Goal: Navigation & Orientation: Find specific page/section

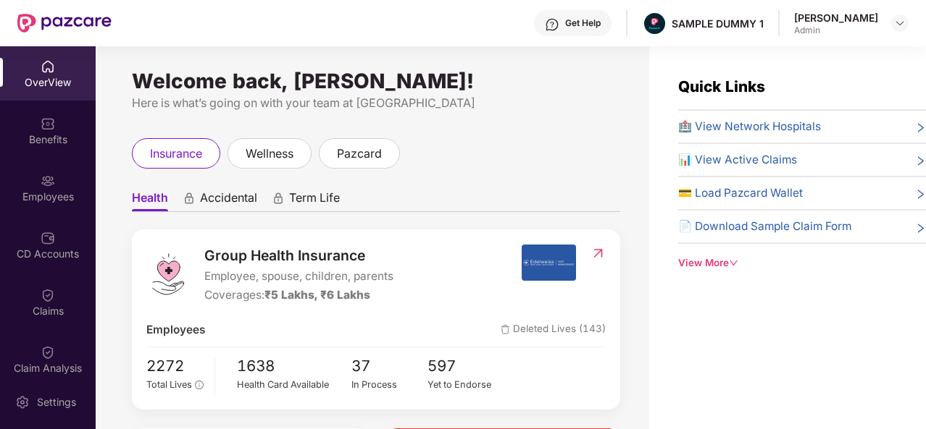
drag, startPoint x: 878, startPoint y: 16, endPoint x: 797, endPoint y: 16, distance: 80.4
click at [797, 16] on div "Get Help SAMPLE DUMMY 1 Tanishq Sharma Admin" at bounding box center [510, 23] width 797 height 46
click at [792, 20] on div "Get Help SAMPLE DUMMY 1 Tanishq Sharma Admin" at bounding box center [510, 23] width 797 height 46
click at [579, 25] on div "Get Help" at bounding box center [582, 23] width 35 height 12
click at [445, 187] on ul "Health Accidental Term Life" at bounding box center [376, 197] width 488 height 29
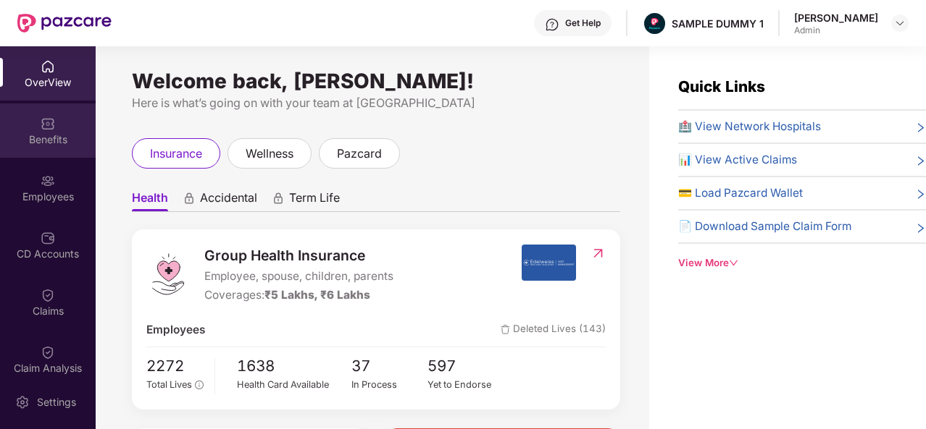
click at [38, 131] on div "Benefits" at bounding box center [48, 131] width 96 height 54
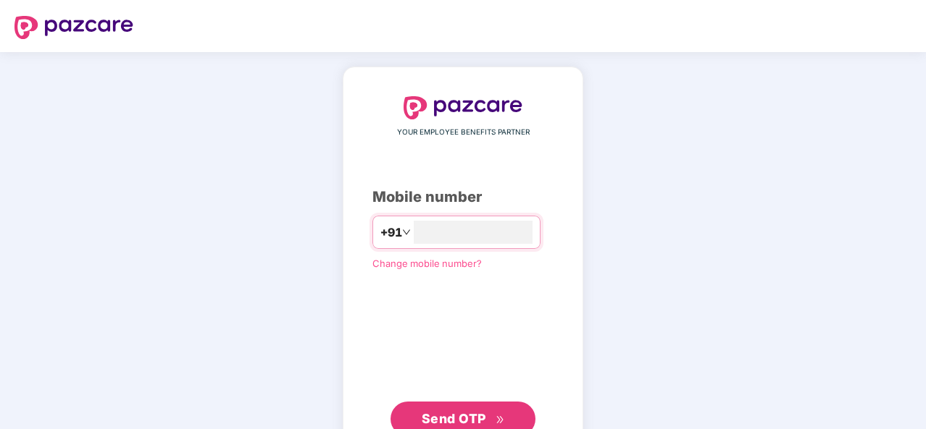
type input "**********"
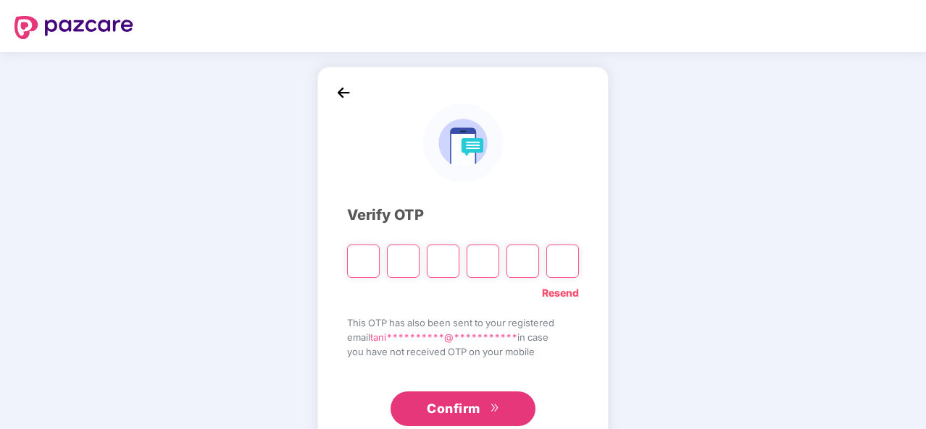
type input "*"
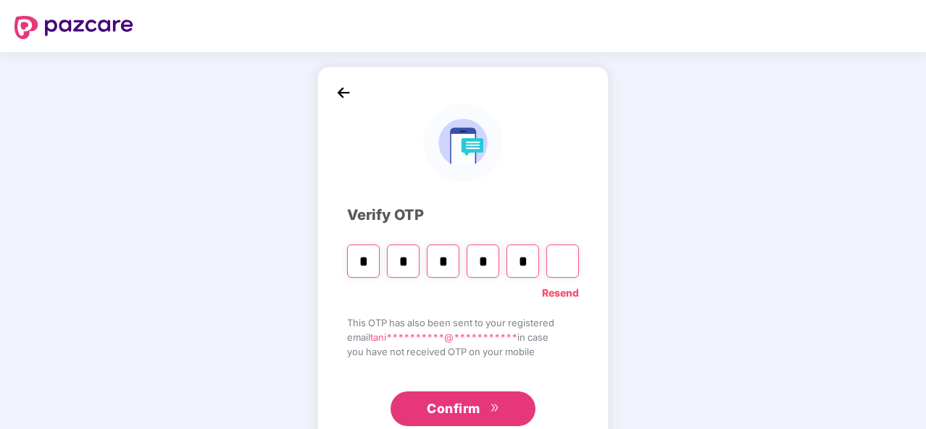
type input "*"
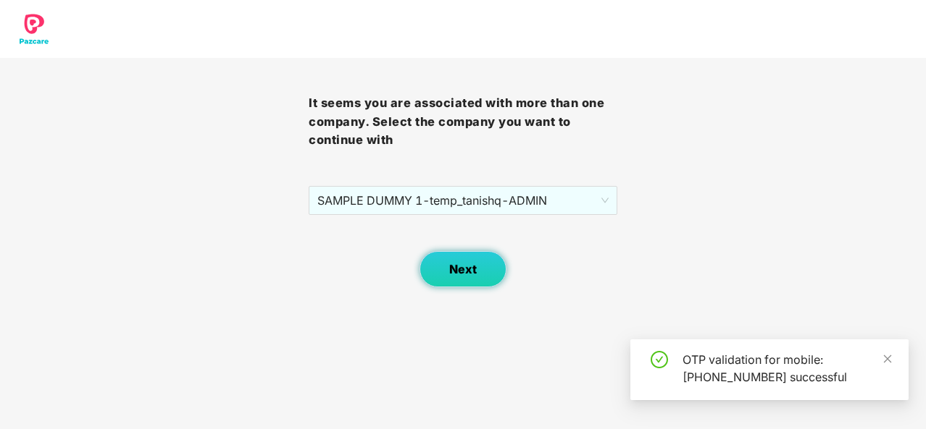
click at [459, 270] on span "Next" at bounding box center [463, 270] width 28 height 14
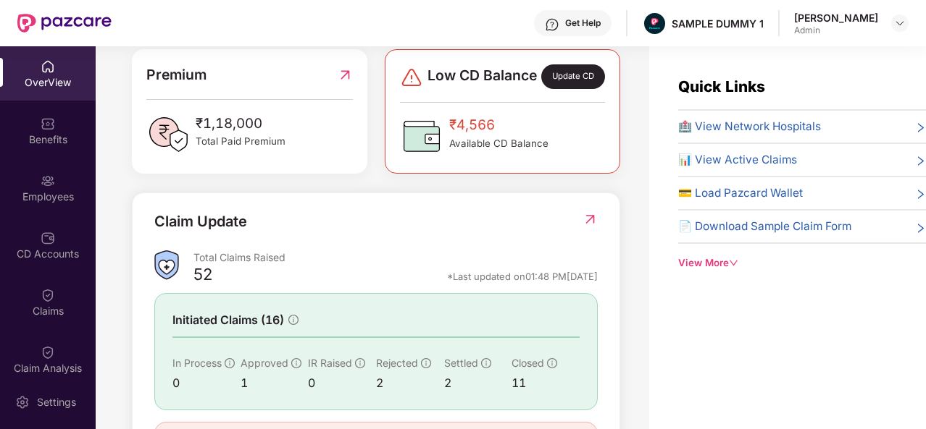
scroll to position [380, 0]
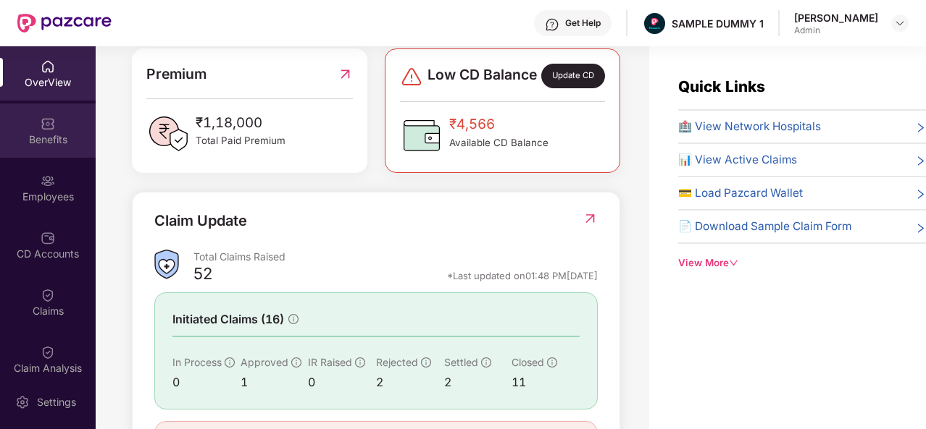
click at [41, 133] on div "Benefits" at bounding box center [48, 140] width 96 height 14
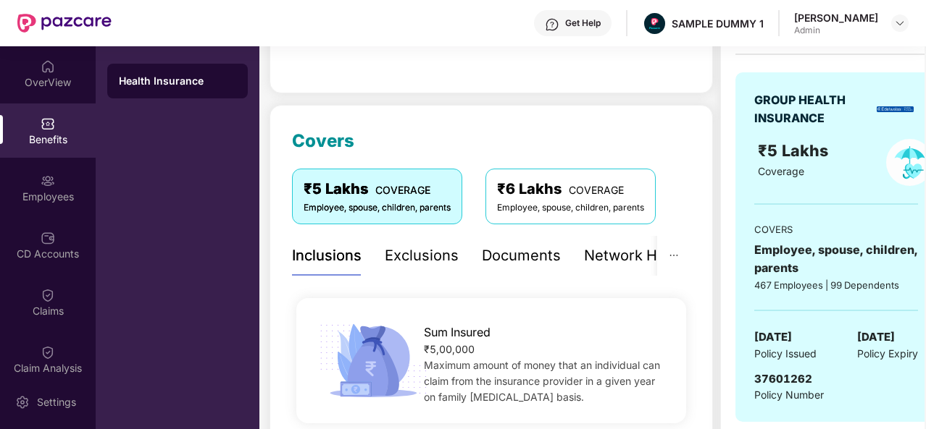
scroll to position [109, 0]
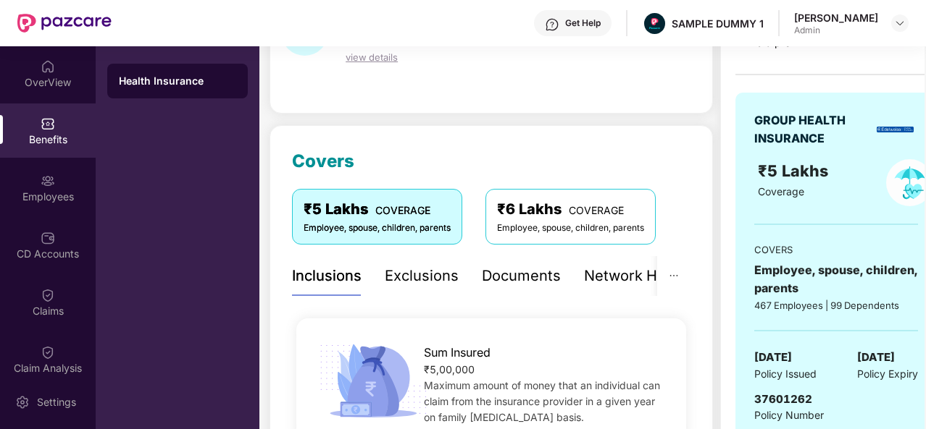
click at [424, 273] on div "Exclusions" at bounding box center [422, 276] width 74 height 22
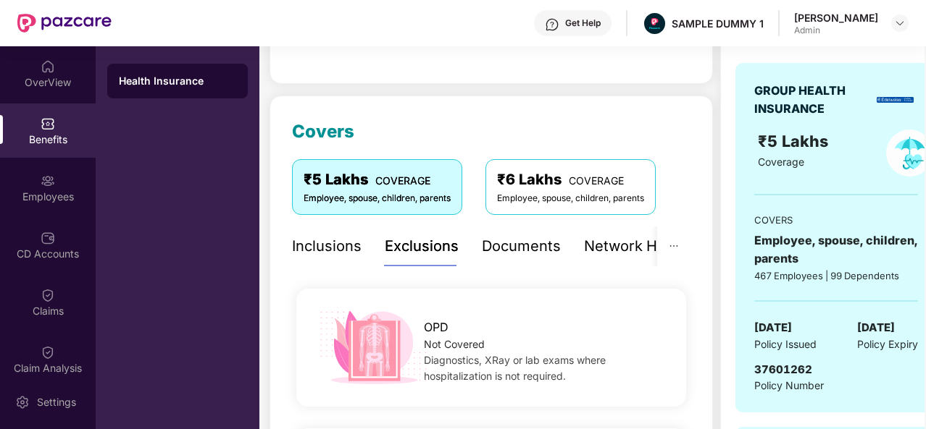
scroll to position [67, 0]
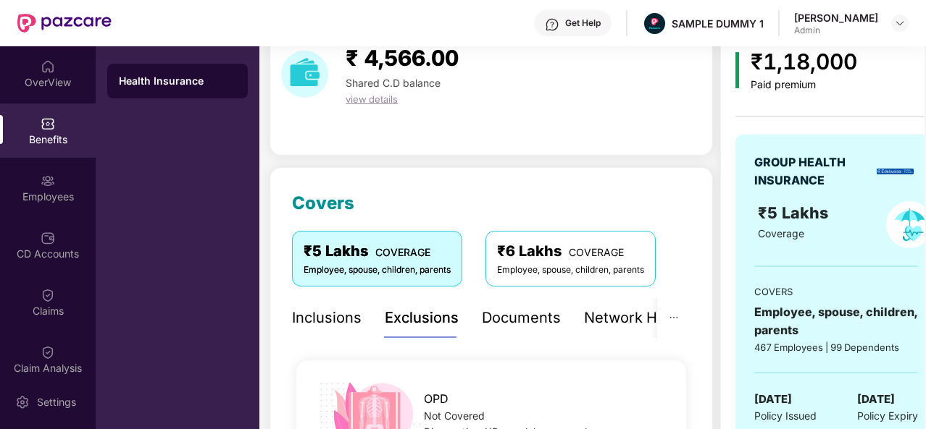
click at [530, 325] on div "Documents" at bounding box center [521, 318] width 79 height 22
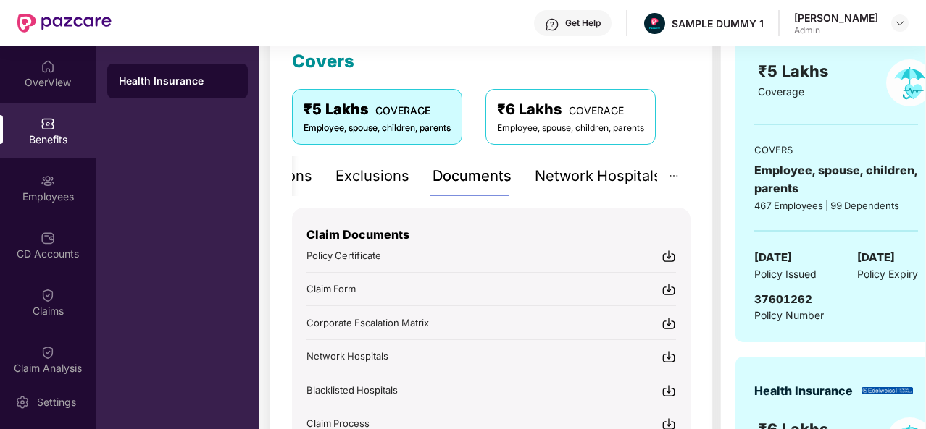
scroll to position [206, 0]
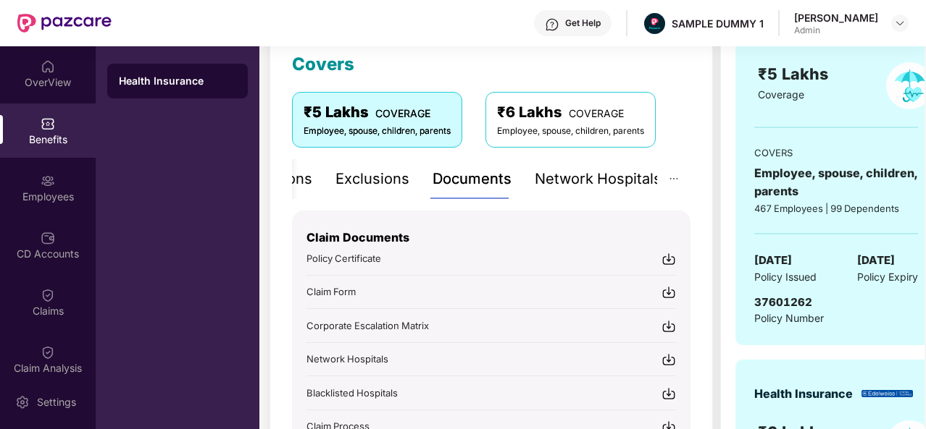
click at [578, 174] on div "Network Hospitals" at bounding box center [598, 179] width 127 height 22
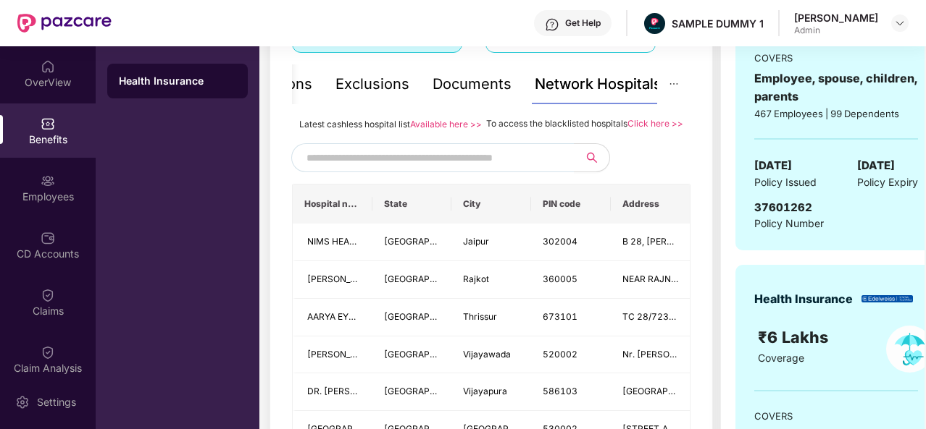
scroll to position [303, 0]
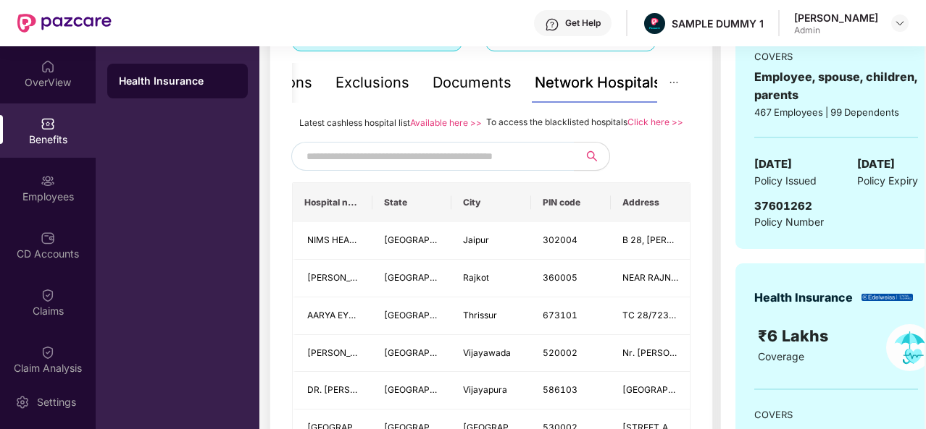
click at [372, 167] on input "text" at bounding box center [430, 157] width 248 height 22
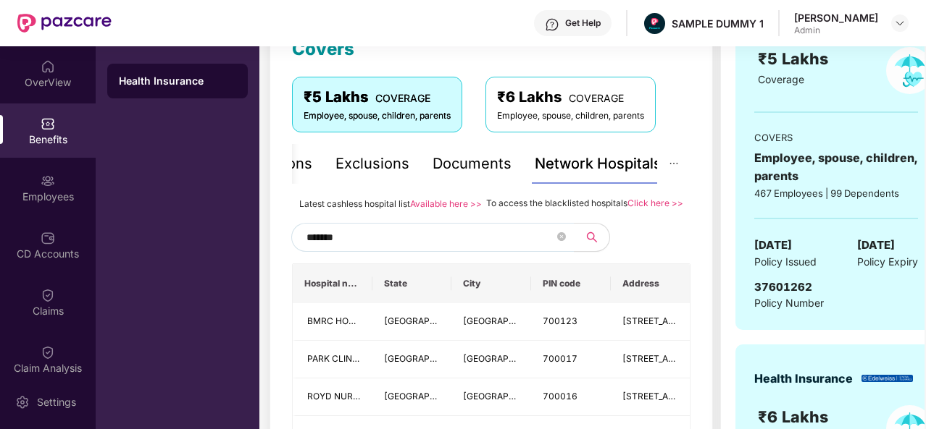
scroll to position [101, 0]
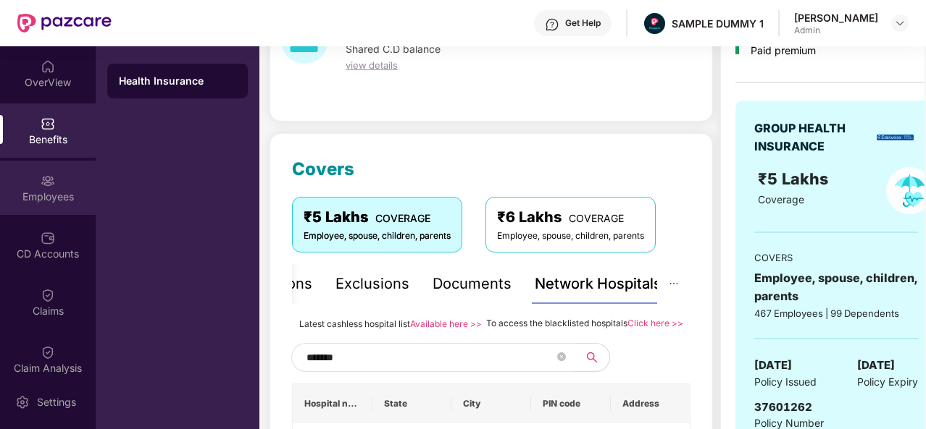
type input "*******"
click at [43, 178] on img at bounding box center [48, 181] width 14 height 14
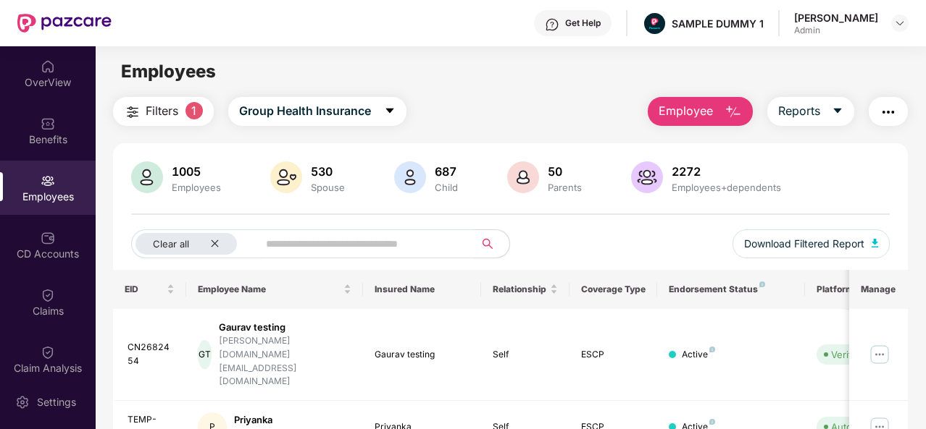
click at [689, 108] on span "Employee" at bounding box center [685, 111] width 54 height 18
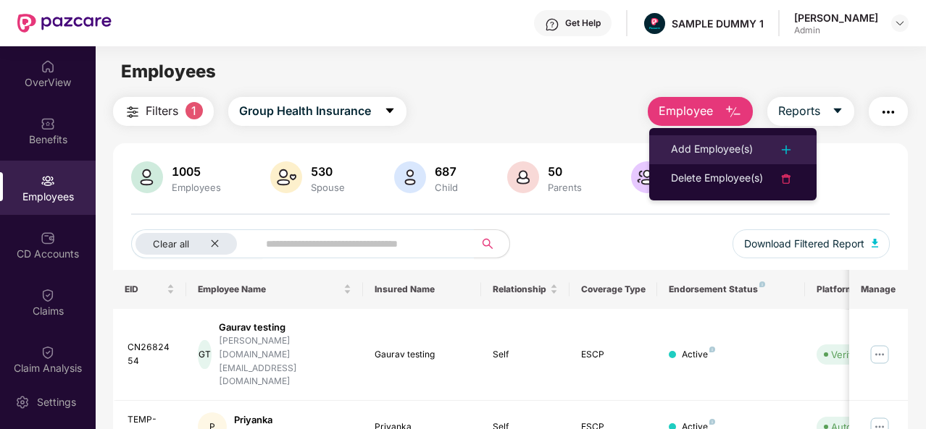
click at [753, 144] on div "Add Employee(s)" at bounding box center [712, 149] width 82 height 17
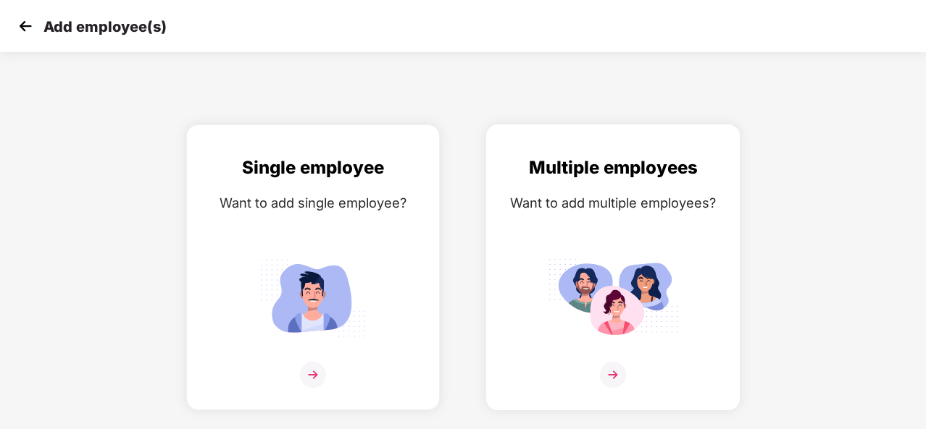
click at [610, 373] on img at bounding box center [613, 375] width 26 height 26
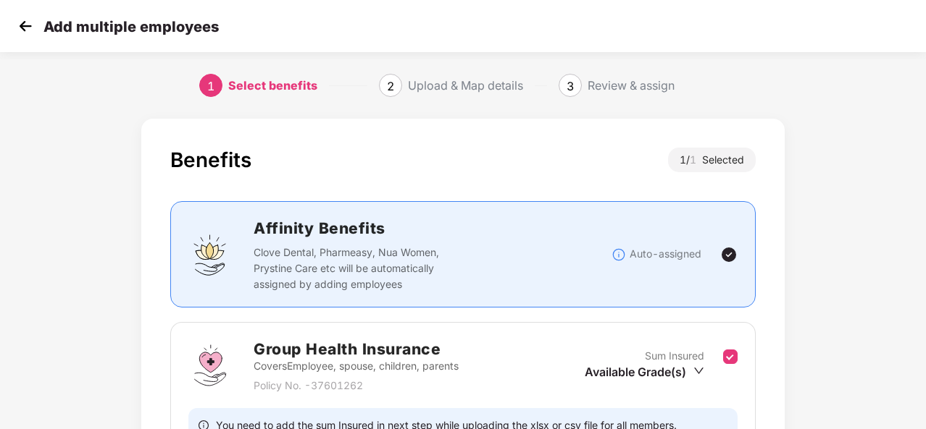
scroll to position [153, 0]
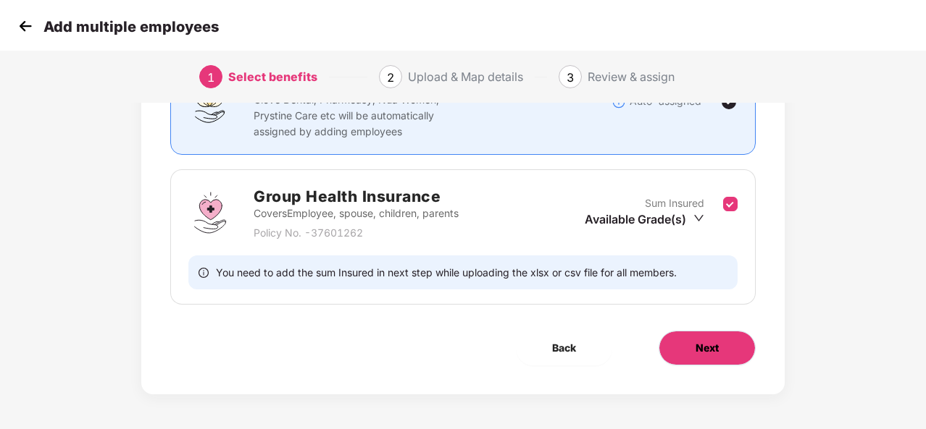
click at [697, 345] on span "Next" at bounding box center [706, 348] width 23 height 16
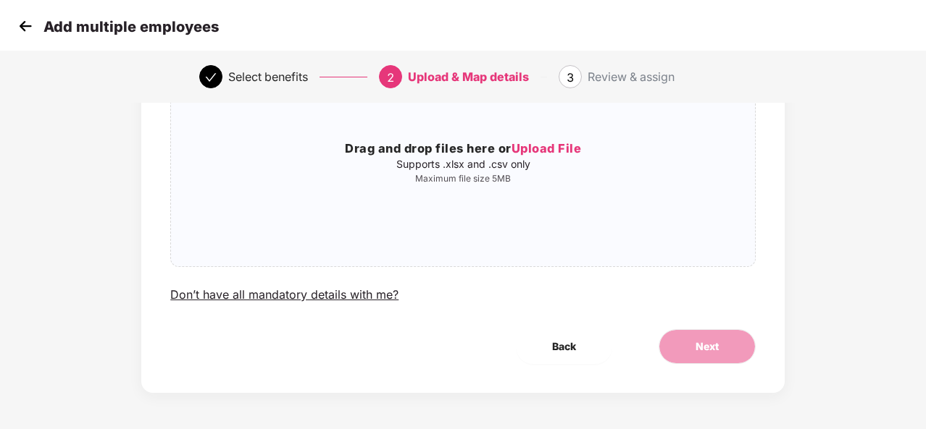
scroll to position [0, 0]
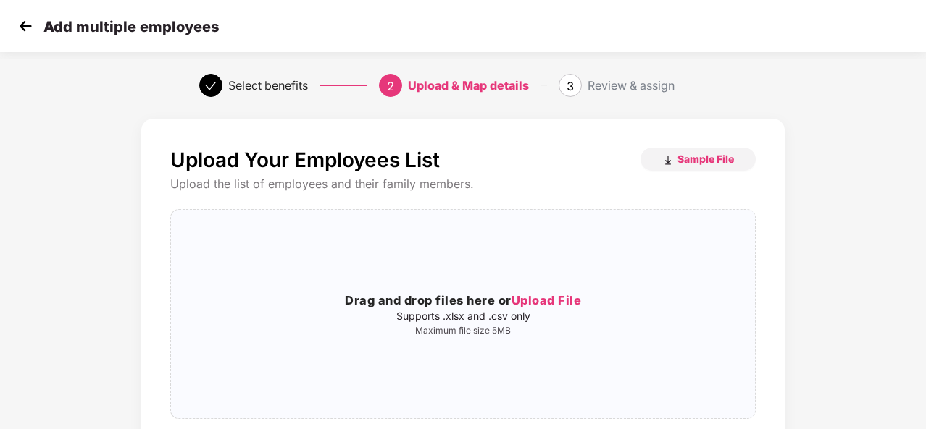
click at [28, 27] on img at bounding box center [25, 26] width 22 height 22
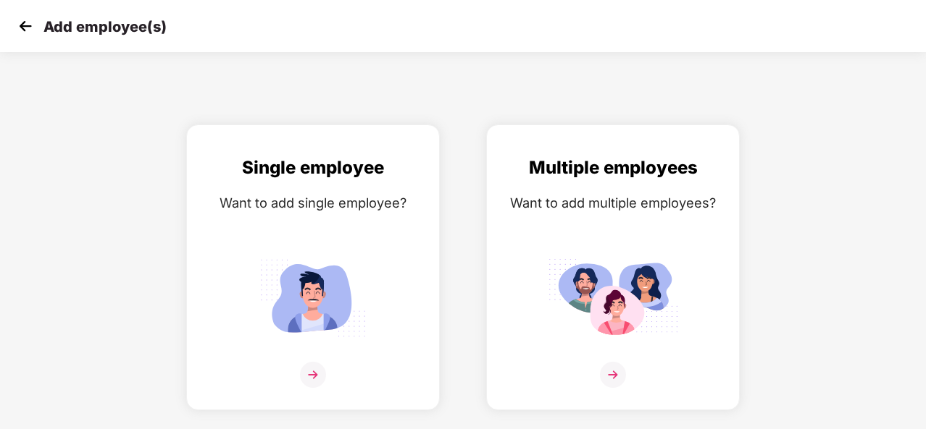
click at [28, 27] on img at bounding box center [25, 26] width 22 height 22
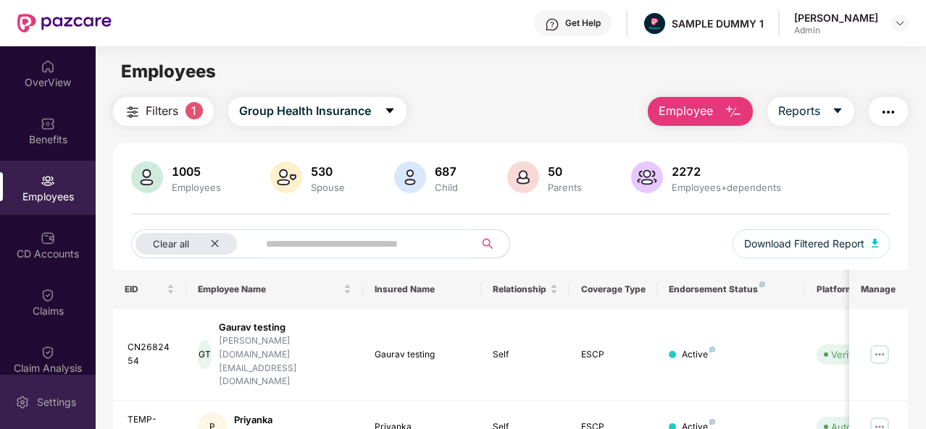
click at [33, 406] on div "Settings" at bounding box center [57, 402] width 48 height 14
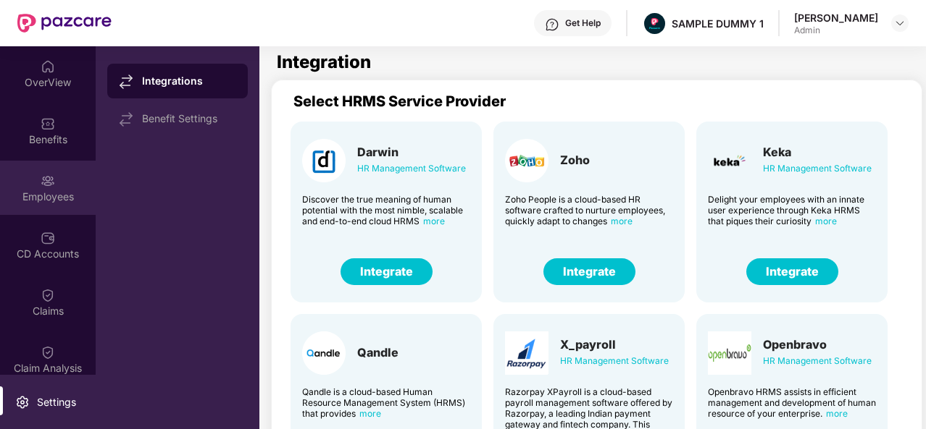
click at [41, 181] on img at bounding box center [48, 181] width 14 height 14
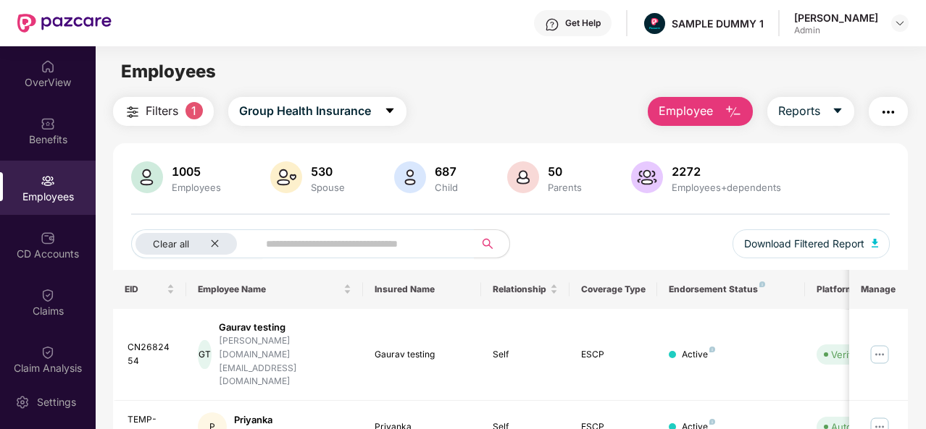
click at [701, 105] on span "Employee" at bounding box center [685, 111] width 54 height 18
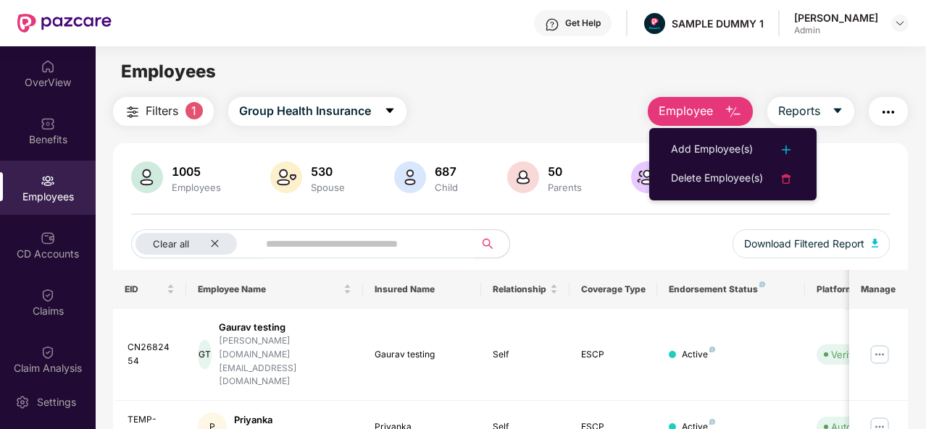
click at [753, 69] on div "Employees" at bounding box center [510, 72] width 829 height 28
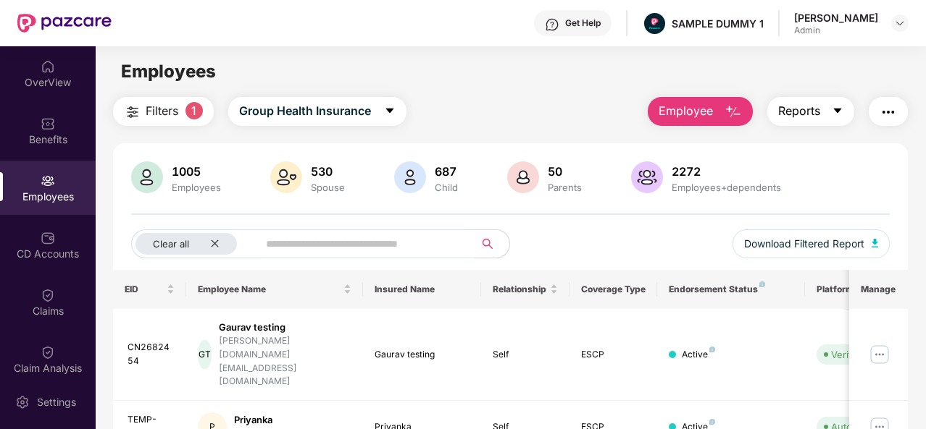
click at [820, 114] on span "Reports" at bounding box center [799, 111] width 42 height 18
click at [816, 76] on div "Employees" at bounding box center [510, 72] width 829 height 28
click at [49, 412] on div "Settings" at bounding box center [48, 402] width 96 height 54
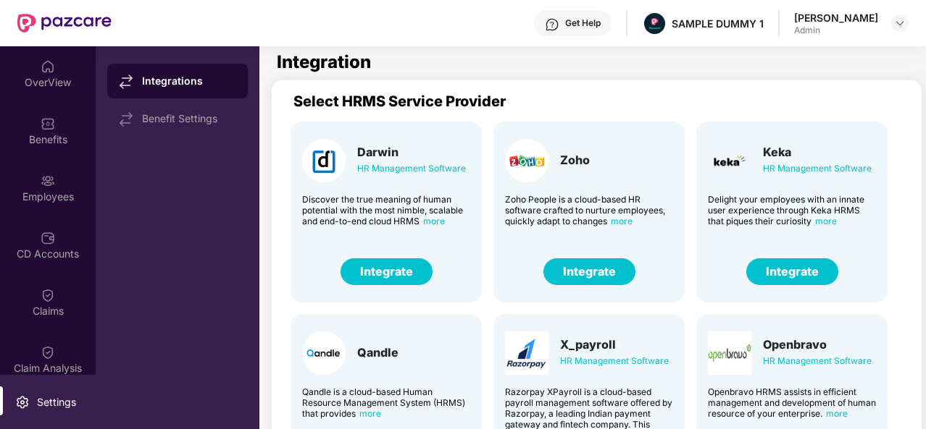
drag, startPoint x: 0, startPoint y: 0, endPoint x: 565, endPoint y: 298, distance: 638.6
click at [565, 298] on div "Zoho Zoho People is a cloud-based HR software crafted to nurture employees, qui…" at bounding box center [588, 212] width 191 height 181
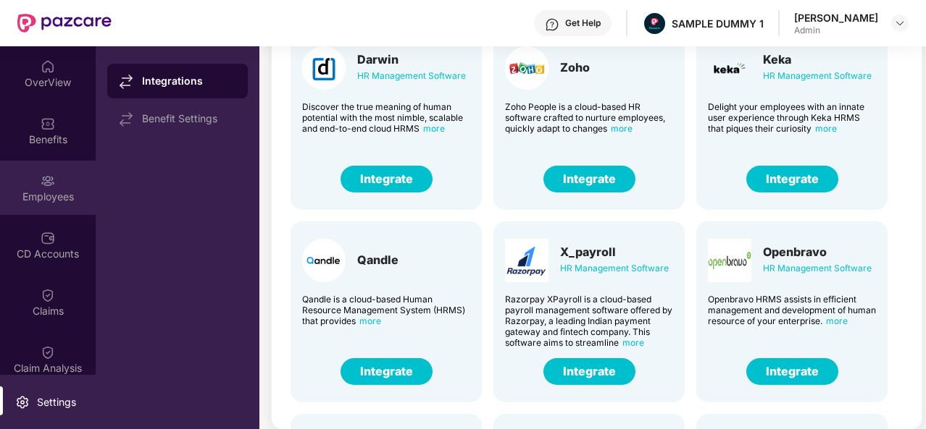
click at [67, 199] on div "Employees" at bounding box center [48, 197] width 96 height 14
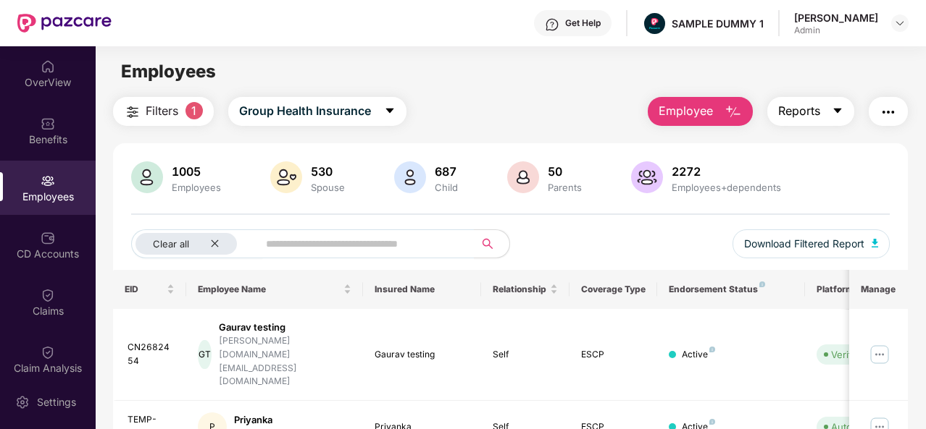
click at [840, 105] on icon "caret-down" at bounding box center [837, 111] width 12 height 12
click at [900, 114] on button "button" at bounding box center [887, 111] width 39 height 29
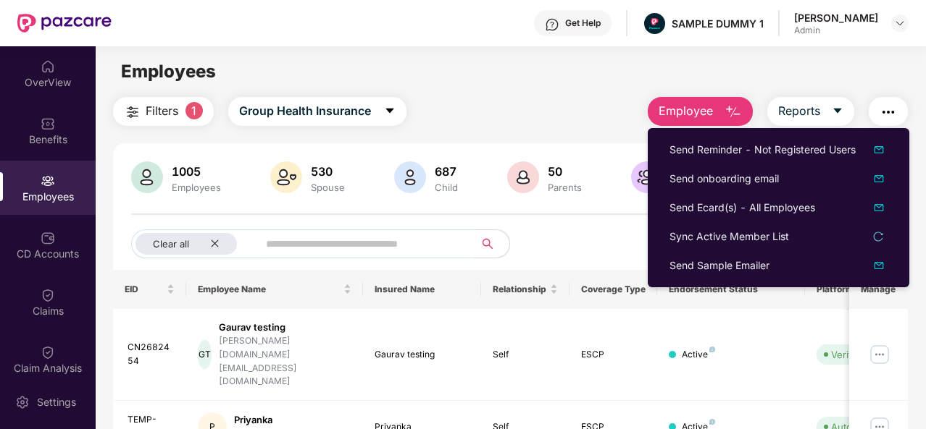
click at [891, 109] on img "button" at bounding box center [887, 112] width 17 height 17
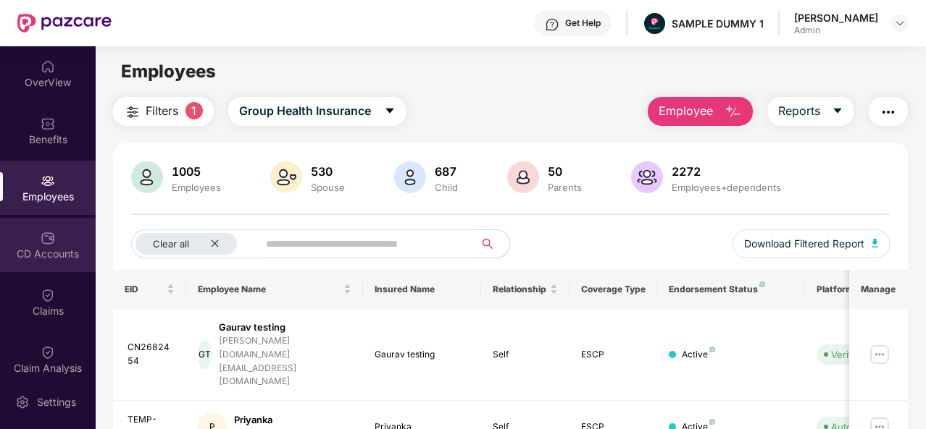
click at [53, 237] on div "CD Accounts" at bounding box center [48, 245] width 96 height 54
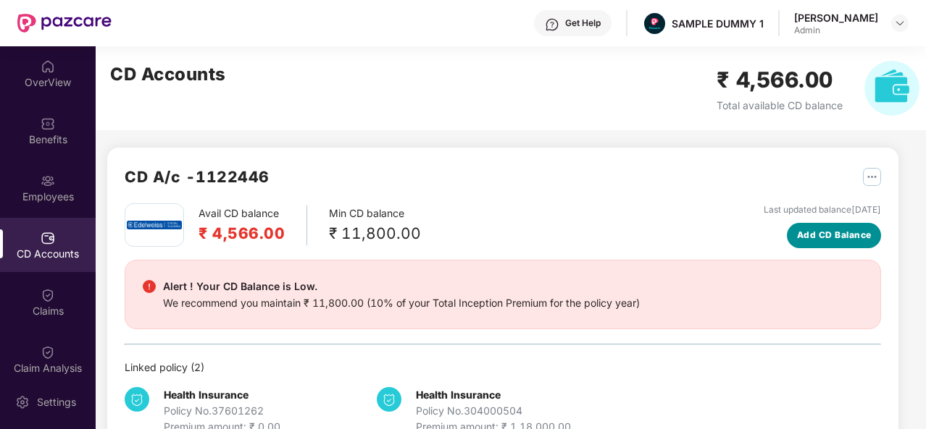
click at [835, 231] on span "Add CD Balance" at bounding box center [834, 236] width 75 height 14
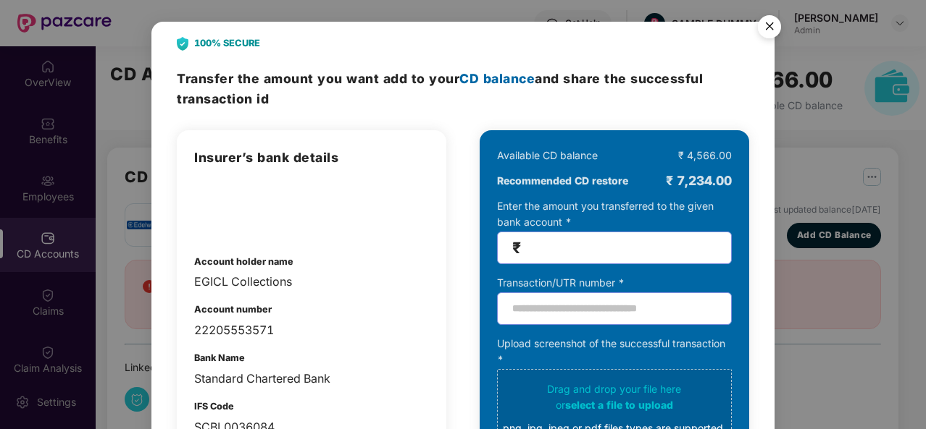
click at [766, 23] on img "Close" at bounding box center [769, 29] width 41 height 41
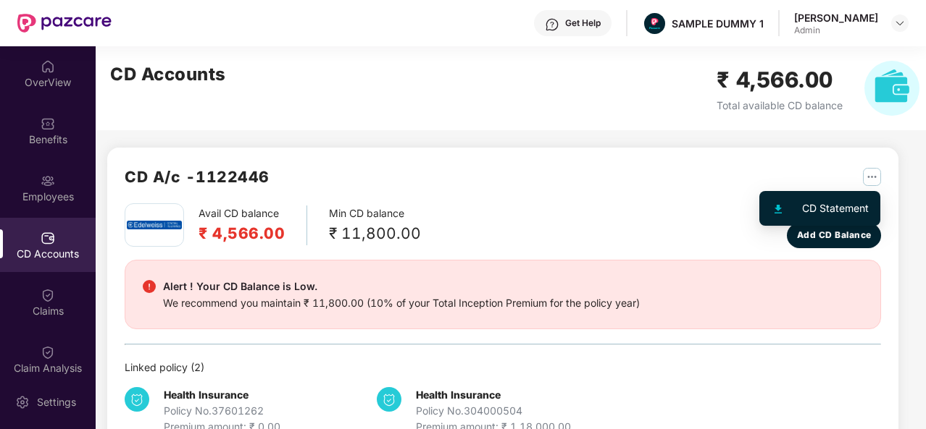
click at [871, 177] on img "button" at bounding box center [872, 177] width 18 height 18
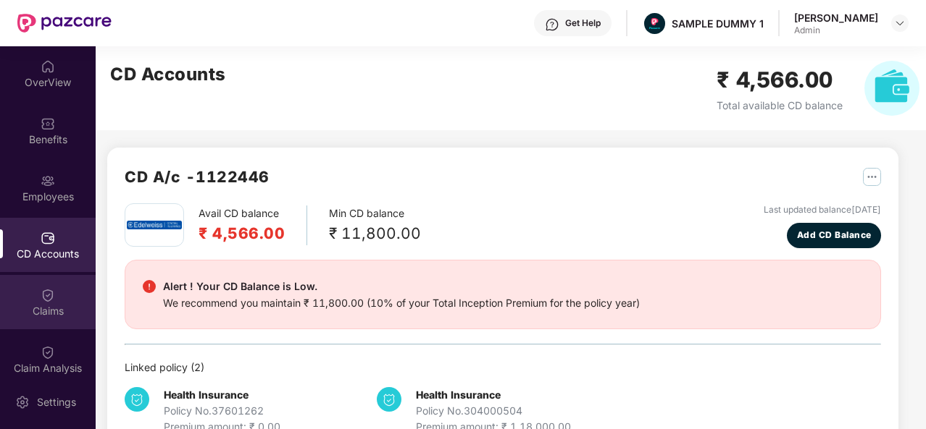
click at [64, 304] on div "Claims" at bounding box center [48, 311] width 96 height 14
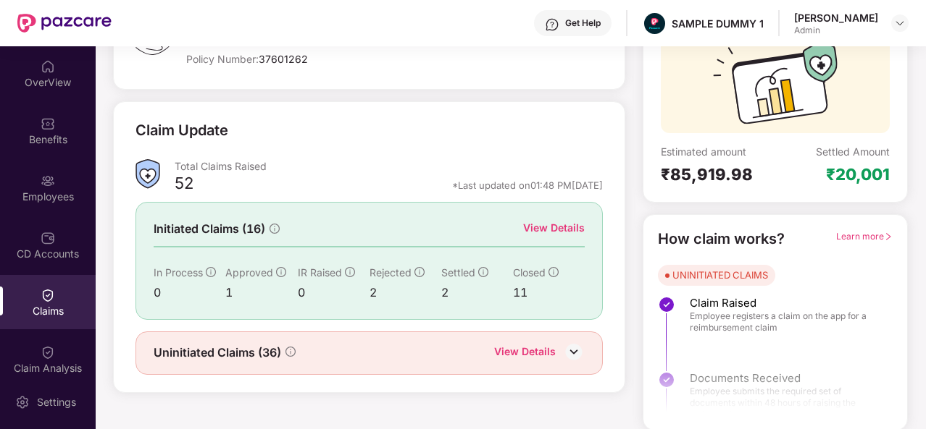
scroll to position [135, 0]
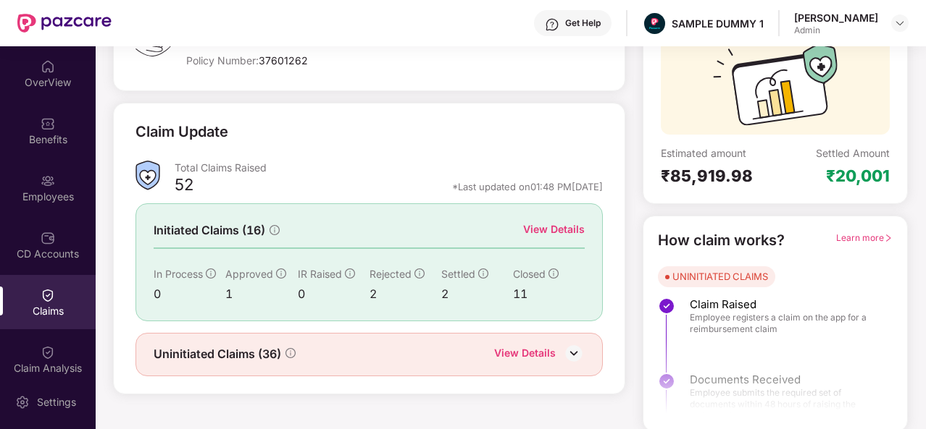
click at [559, 231] on div "View Details" at bounding box center [554, 230] width 62 height 16
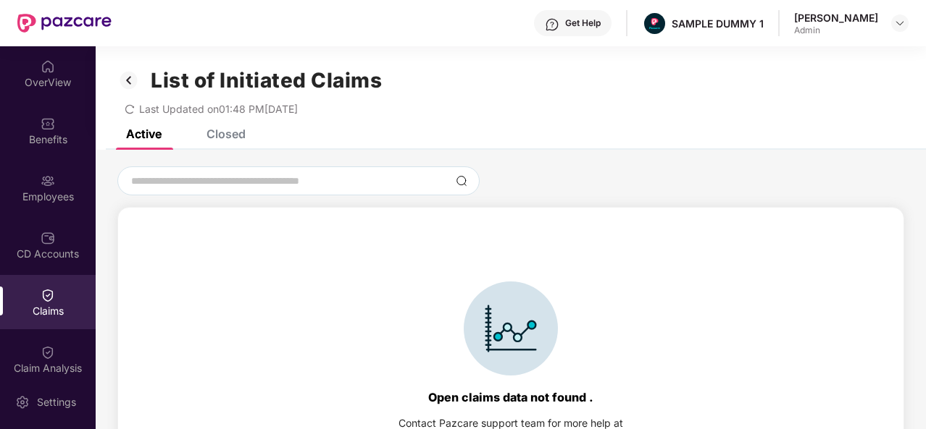
click at [223, 134] on div "Closed" at bounding box center [225, 134] width 39 height 14
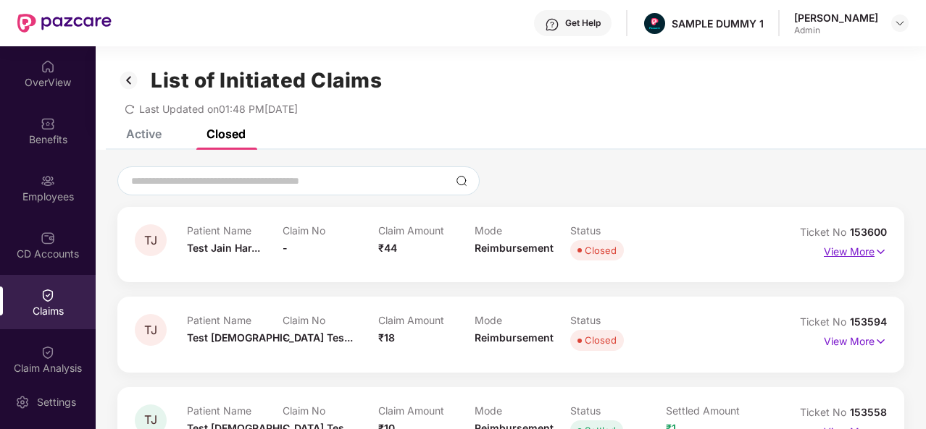
click at [874, 250] on img at bounding box center [880, 252] width 12 height 16
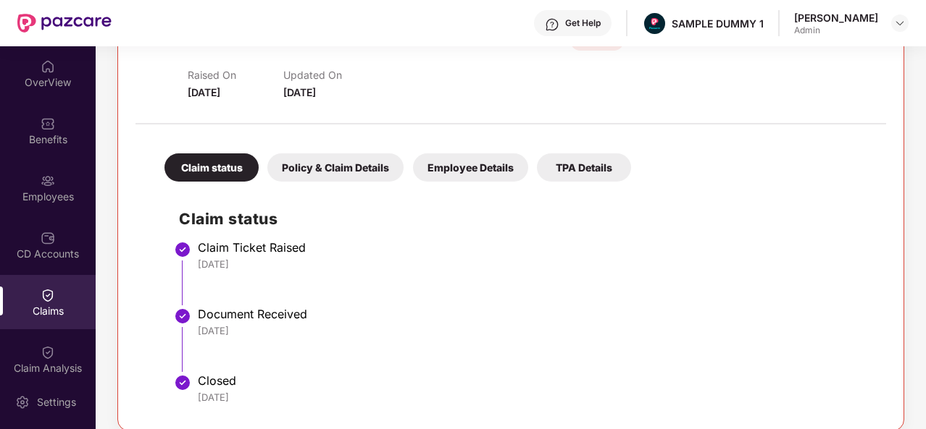
scroll to position [238, 0]
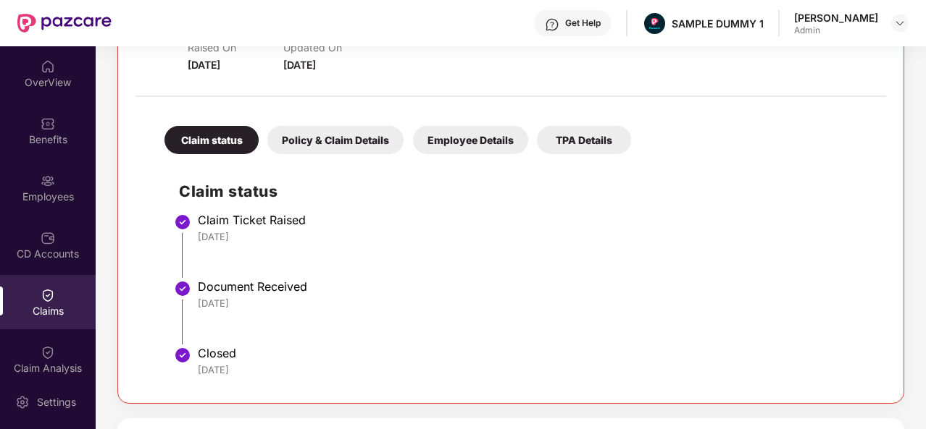
click at [334, 146] on div "Policy & Claim Details" at bounding box center [335, 140] width 136 height 28
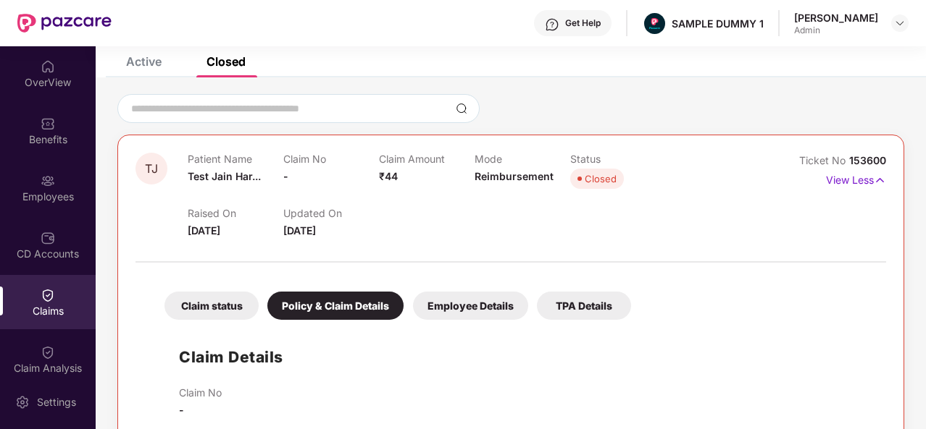
scroll to position [0, 0]
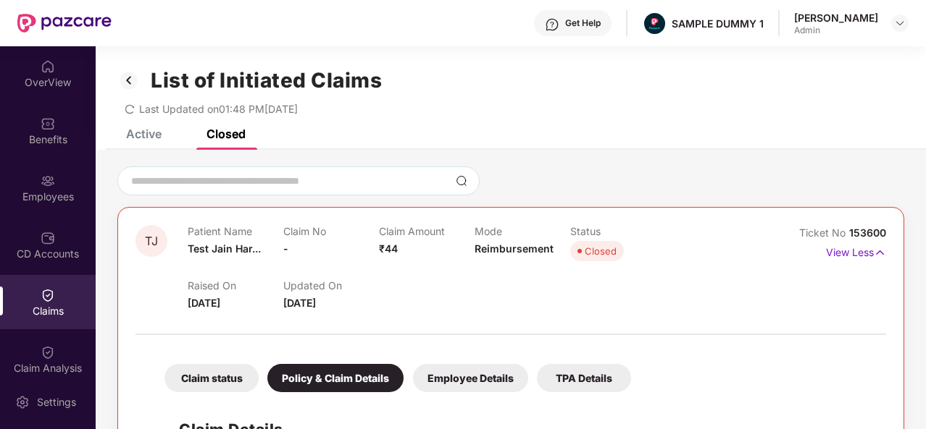
click at [127, 83] on img at bounding box center [128, 80] width 23 height 25
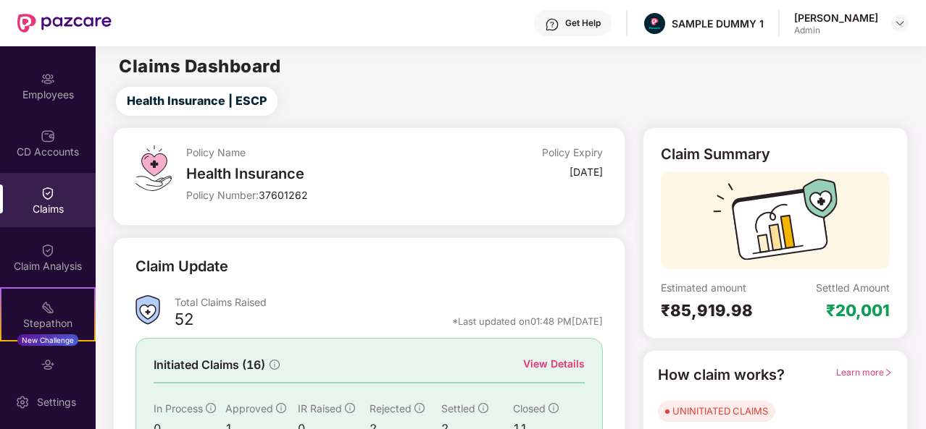
scroll to position [107, 0]
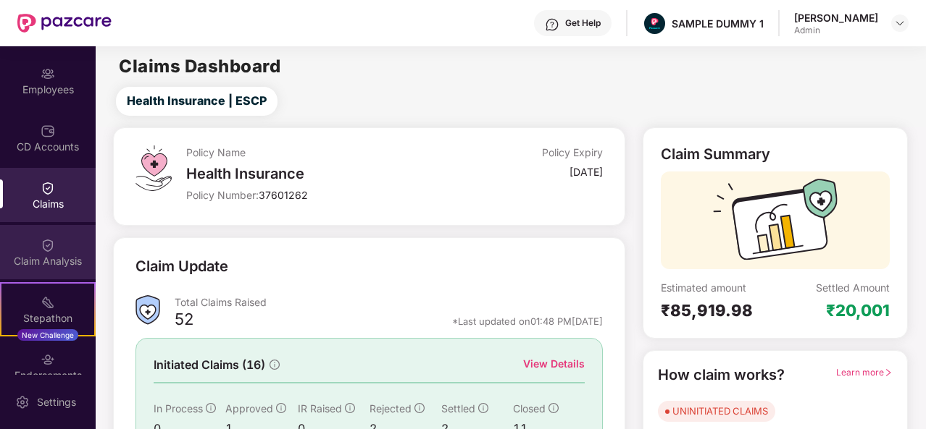
click at [50, 264] on div "Claim Analysis" at bounding box center [48, 261] width 96 height 14
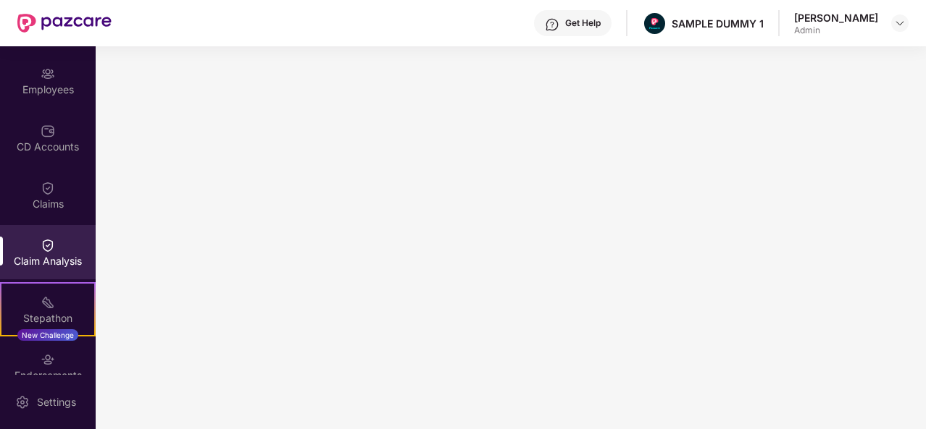
scroll to position [243, 0]
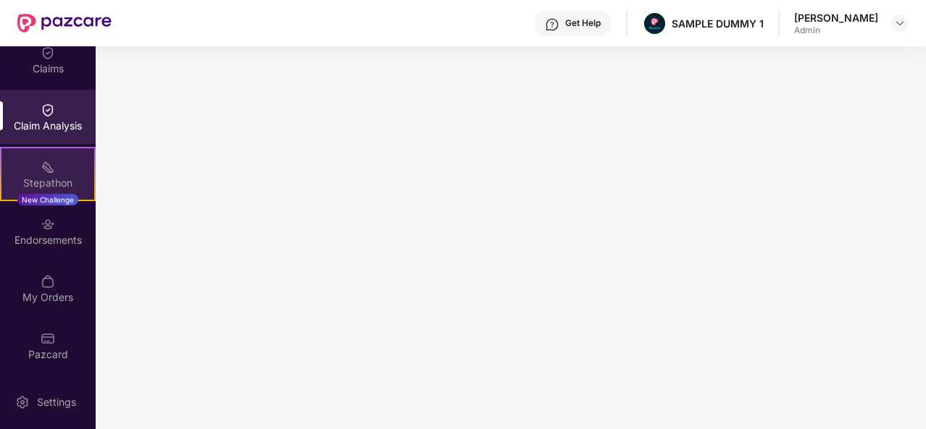
click at [64, 162] on div "Stepathon New Challenge" at bounding box center [48, 174] width 96 height 54
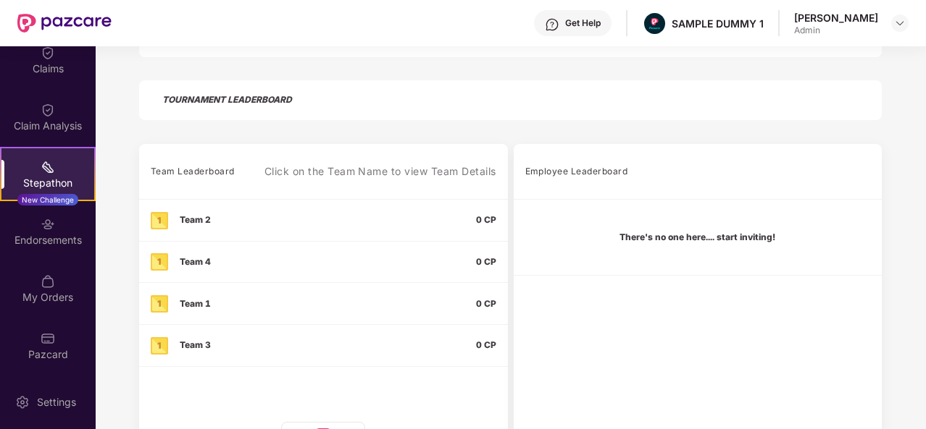
scroll to position [365, 0]
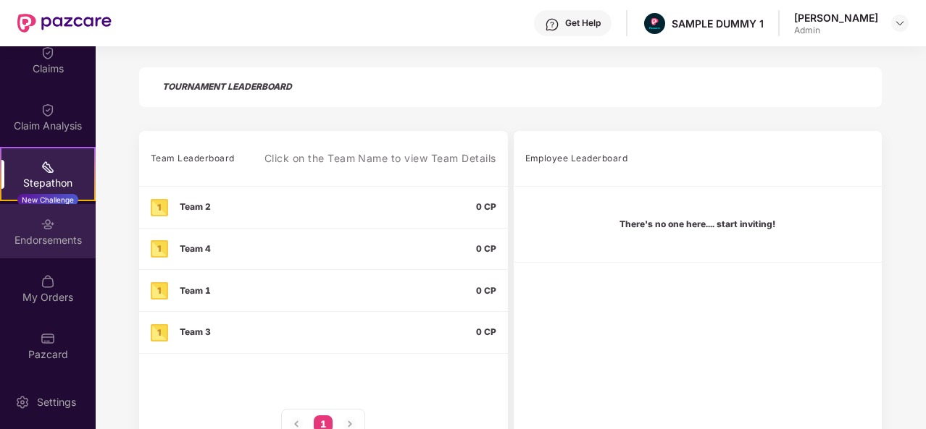
click at [36, 240] on div "Endorsements" at bounding box center [48, 240] width 96 height 14
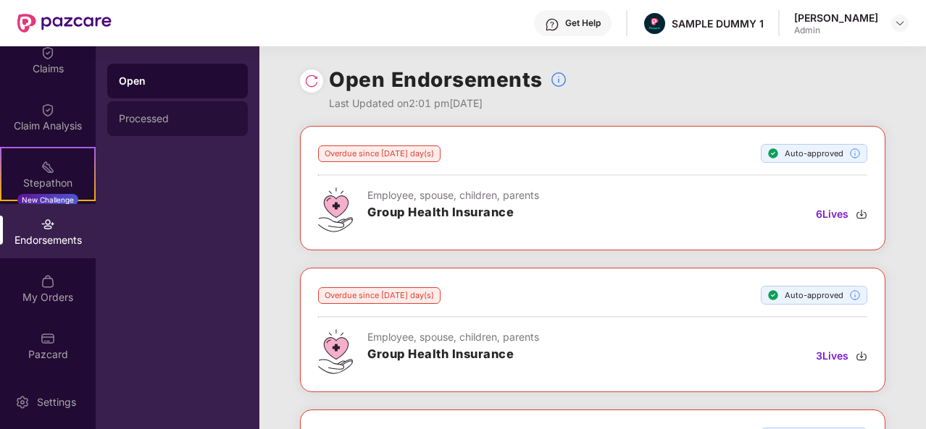
click at [141, 125] on div "Processed" at bounding box center [177, 118] width 141 height 35
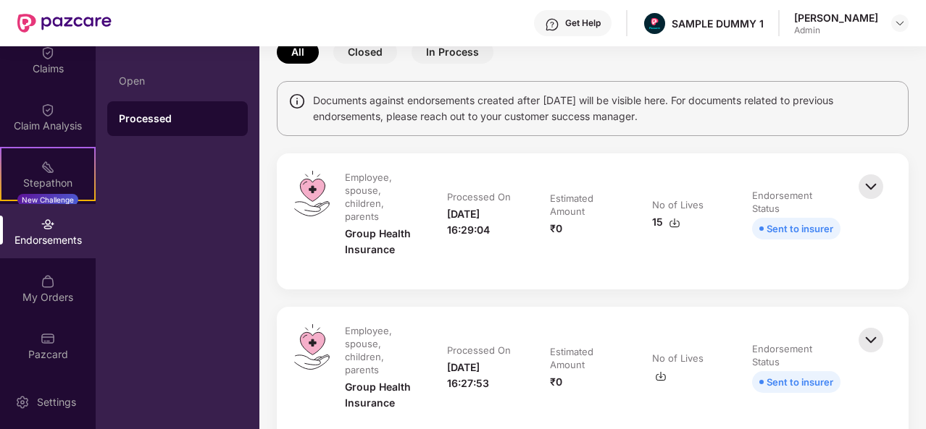
scroll to position [162, 0]
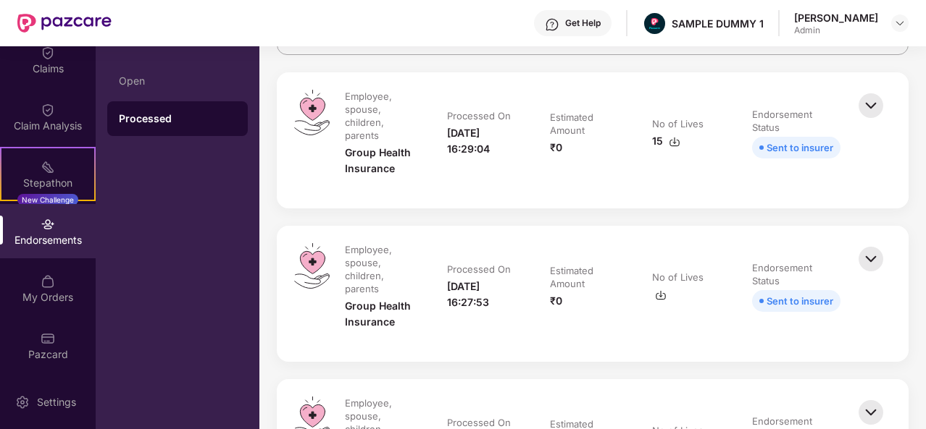
click at [876, 106] on img at bounding box center [871, 106] width 32 height 32
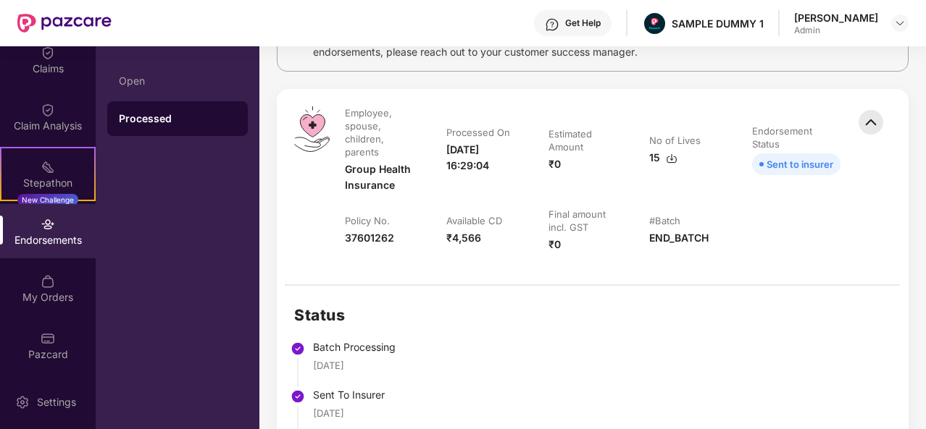
scroll to position [133, 0]
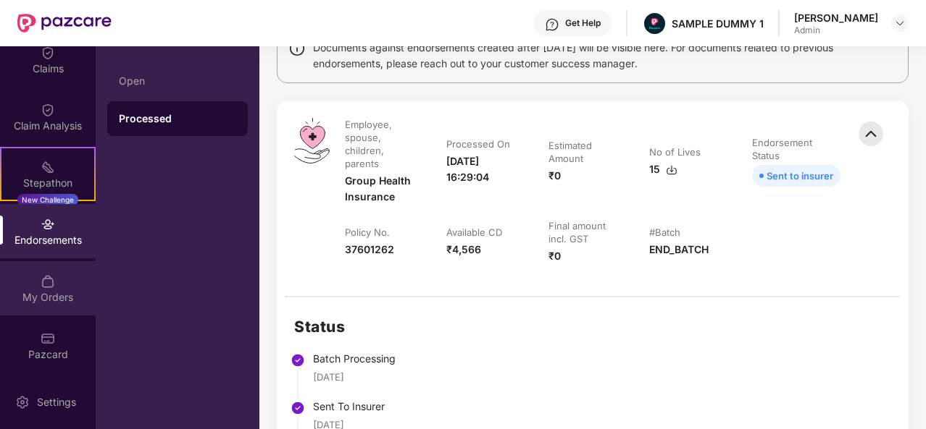
click at [42, 295] on div "My Orders" at bounding box center [48, 297] width 96 height 14
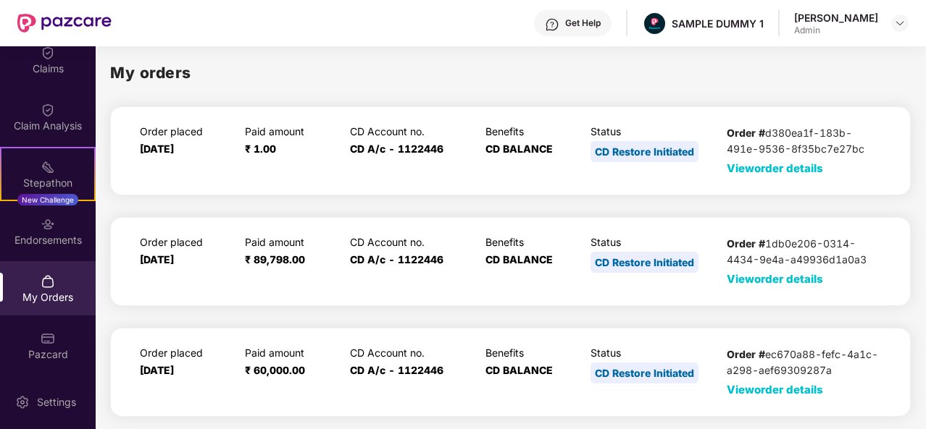
click at [789, 275] on span "View order details" at bounding box center [774, 279] width 96 height 14
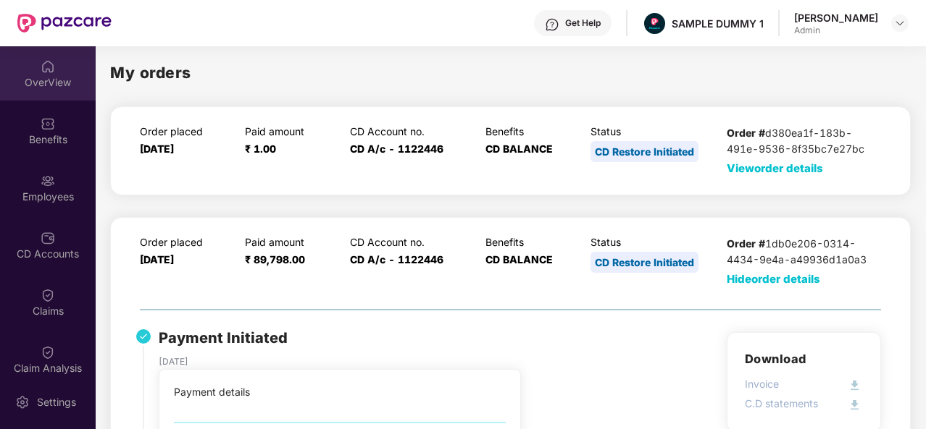
click at [50, 79] on div "OverView" at bounding box center [48, 82] width 96 height 14
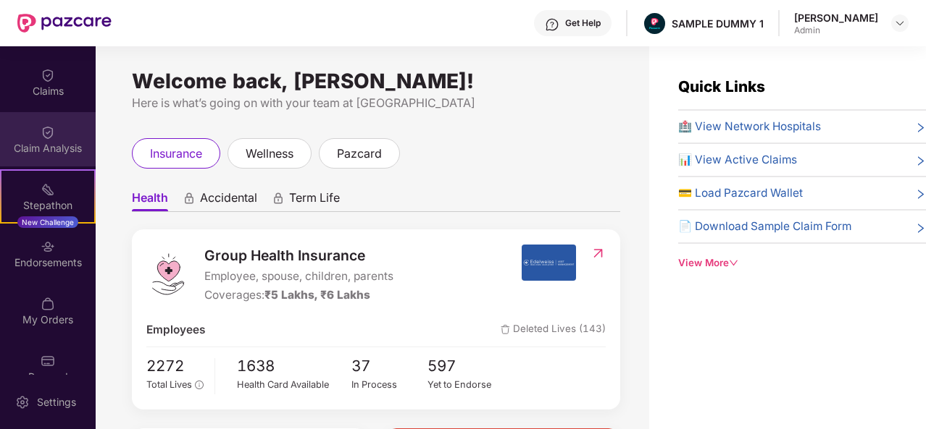
scroll to position [221, 0]
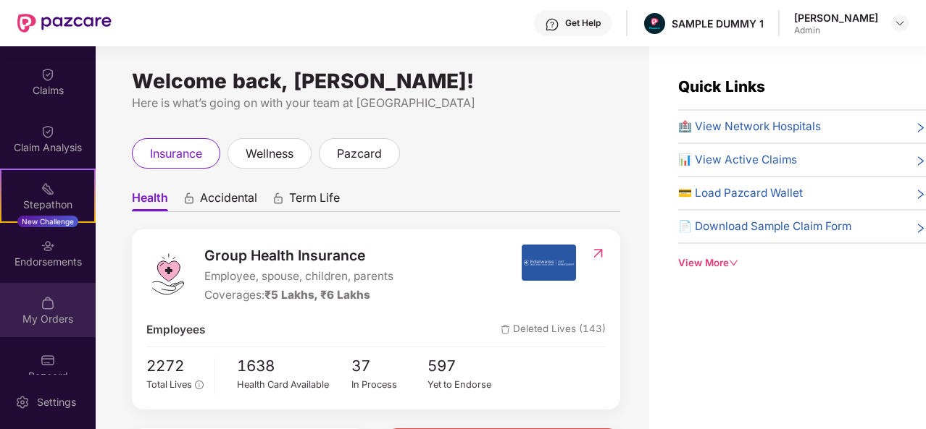
click at [53, 296] on div "My Orders" at bounding box center [48, 310] width 96 height 54
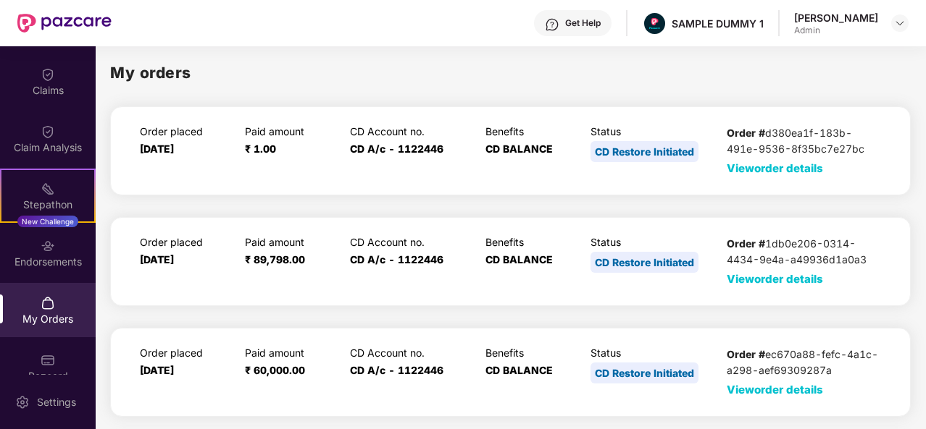
click at [791, 171] on span "View order details" at bounding box center [774, 169] width 96 height 14
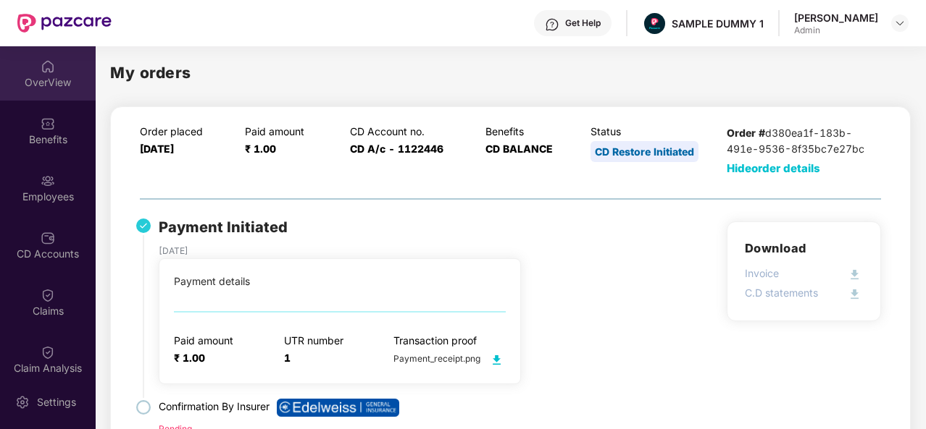
click at [49, 62] on img at bounding box center [48, 66] width 14 height 14
